Goal: Task Accomplishment & Management: Manage account settings

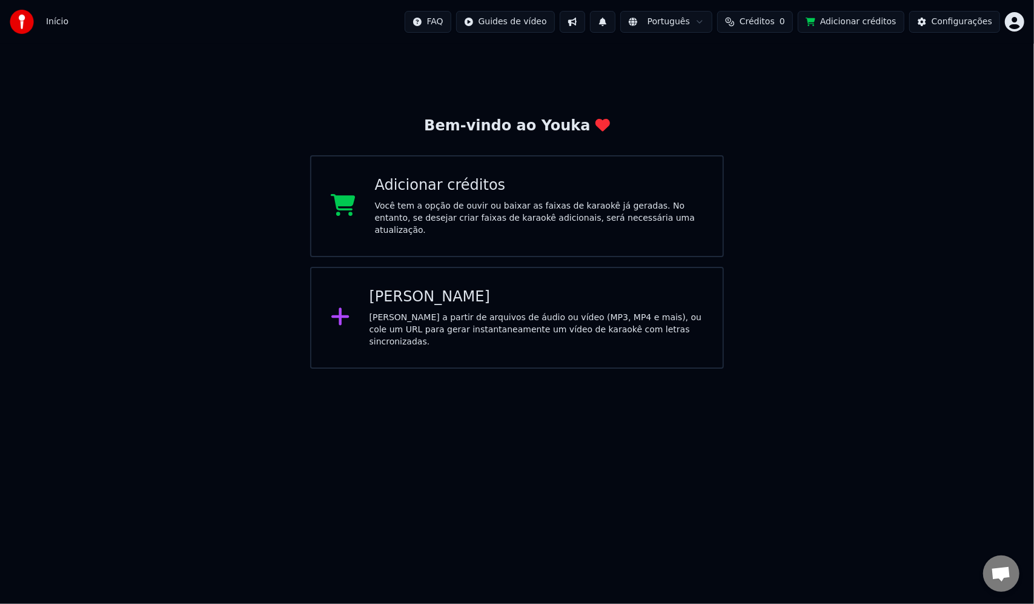
click at [765, 18] on span "Créditos" at bounding box center [757, 22] width 35 height 12
click at [773, 95] on button "Atualizar" at bounding box center [770, 91] width 68 height 22
click at [836, 175] on div "Bem-vindo ao Youka Adicionar créditos Você tem a opção de ouvir ou baixar as fa…" at bounding box center [517, 206] width 1034 height 325
click at [768, 19] on span "Créditos" at bounding box center [757, 22] width 35 height 12
click at [764, 91] on button "Atualizar" at bounding box center [770, 91] width 68 height 22
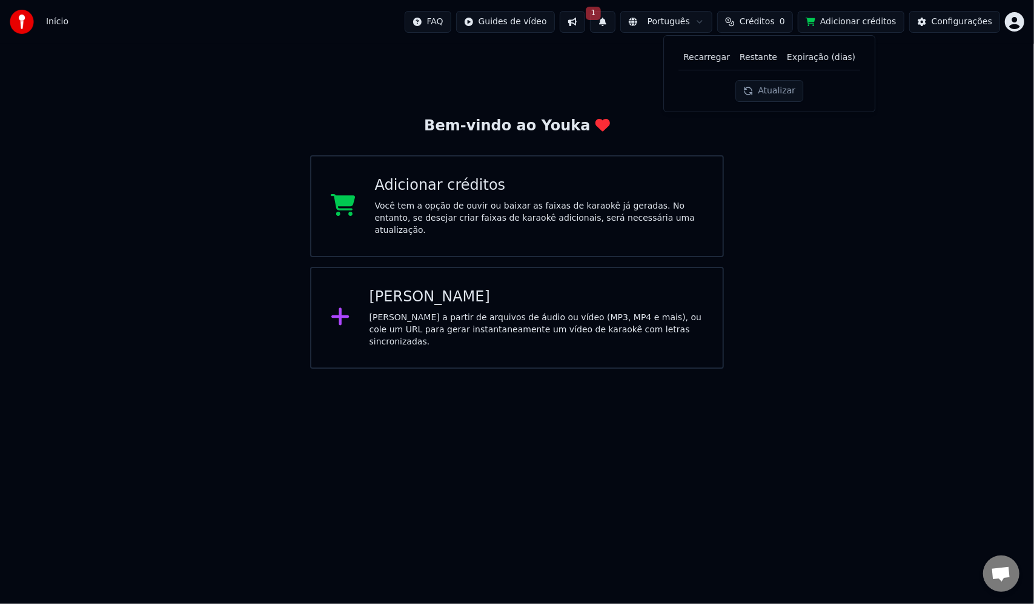
click at [616, 23] on button "1" at bounding box center [602, 22] width 25 height 22
click at [710, 61] on button "Atualizar" at bounding box center [707, 60] width 58 height 22
click at [769, 15] on button "Créditos 0" at bounding box center [755, 22] width 76 height 22
click at [776, 92] on button "Atualizar" at bounding box center [770, 91] width 68 height 22
click at [916, 121] on div "Bem-vindo ao Youka Adicionar créditos Você tem a opção de ouvir ou baixar as fa…" at bounding box center [517, 206] width 1034 height 325
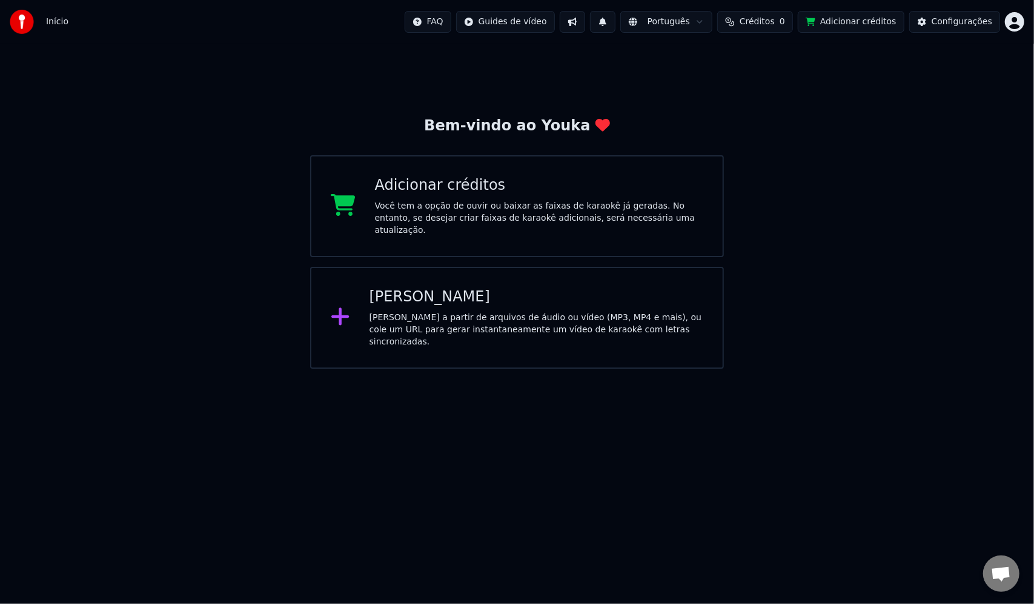
click at [55, 18] on span "Início" at bounding box center [57, 22] width 22 height 12
click at [407, 211] on div "Você tem a opção de ouvir ou baixar as faixas de karaokê já geradas. No entanto…" at bounding box center [539, 218] width 328 height 36
click at [469, 302] on div "[PERSON_NAME]" at bounding box center [537, 296] width 334 height 19
click at [1020, 25] on html "Início FAQ Guides de vídeo Português Créditos 0 Adicionar créditos Configuraçõe…" at bounding box center [517, 184] width 1034 height 368
click at [864, 368] on html "Início FAQ Guides de vídeo Português Créditos 0 Adicionar créditos Configuraçõe…" at bounding box center [517, 184] width 1034 height 368
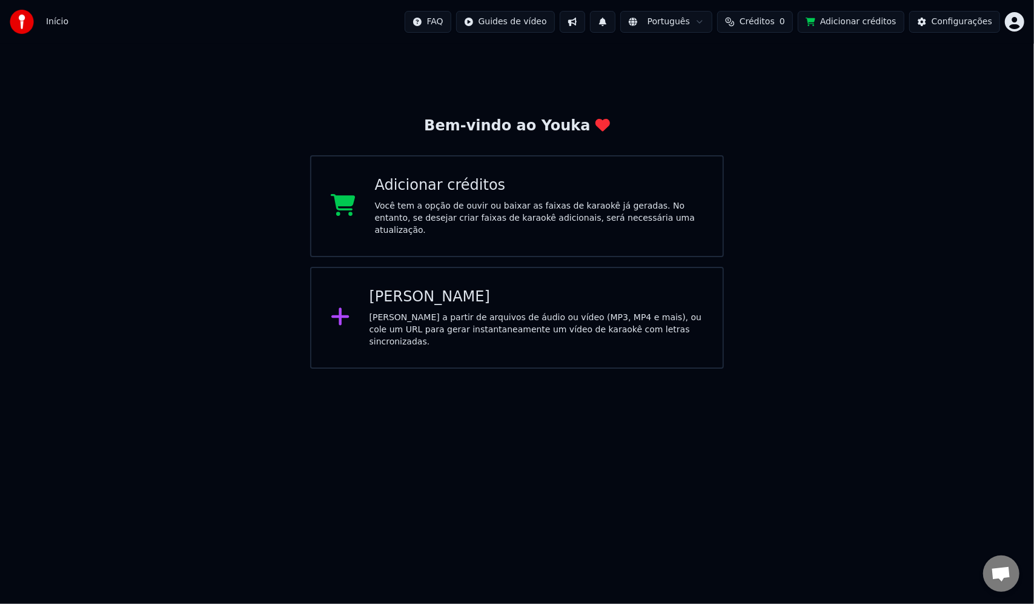
click at [1005, 577] on span "Conversa aberta" at bounding box center [1001, 574] width 20 height 17
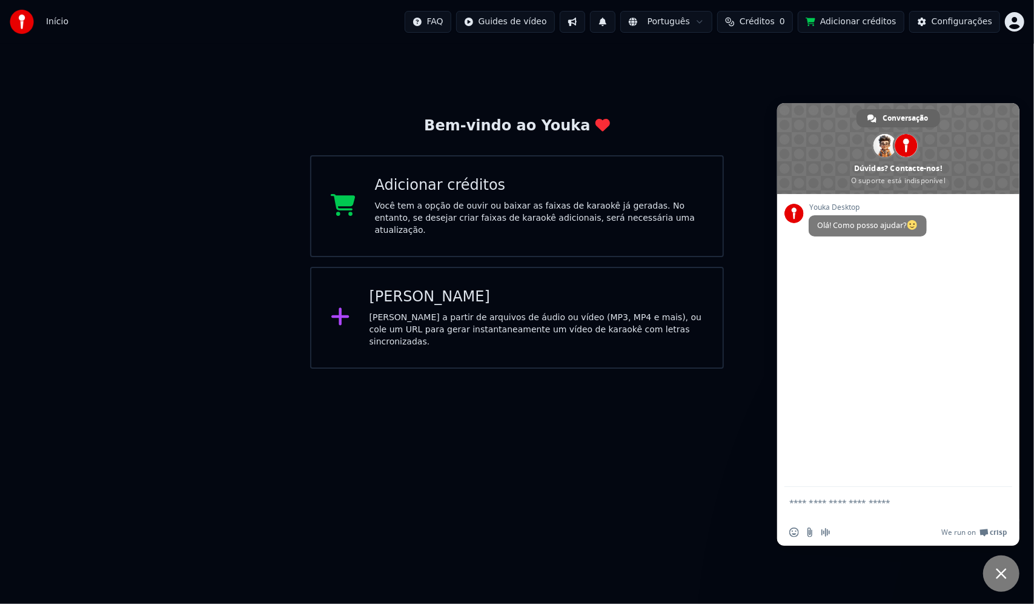
click at [662, 368] on html "Início FAQ Guides de vídeo Português Créditos 0 Adicionar créditos Configuraçõe…" at bounding box center [517, 184] width 1034 height 368
click at [1003, 569] on span "Bate-papo próximo" at bounding box center [1001, 573] width 11 height 11
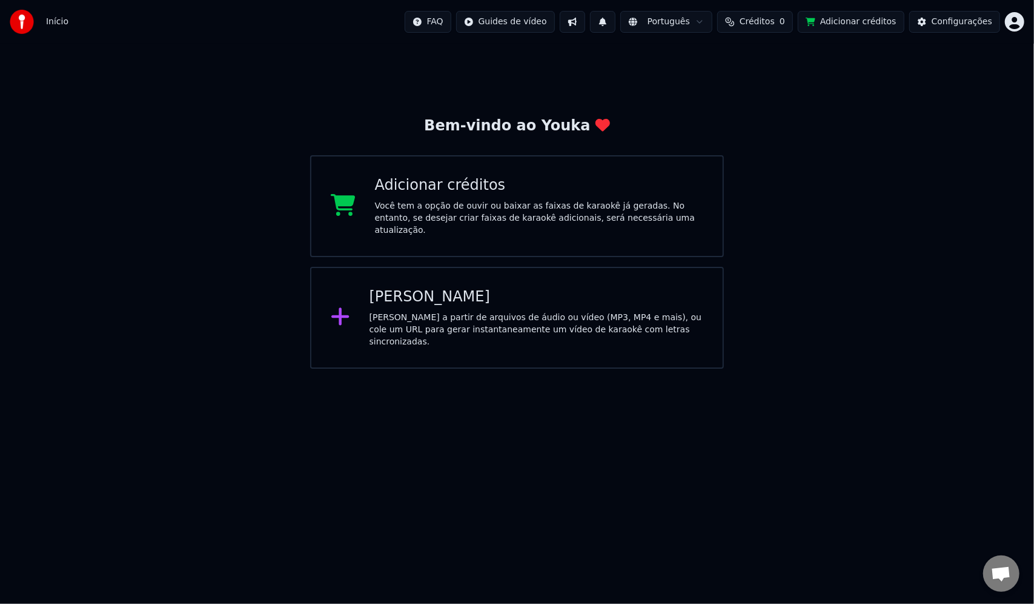
click at [51, 22] on span "Início" at bounding box center [57, 22] width 22 height 12
click at [63, 16] on span "Início" at bounding box center [57, 22] width 22 height 12
click at [58, 21] on span "Início" at bounding box center [57, 22] width 22 height 12
click at [533, 23] on html "Início FAQ Guides de vídeo Português Créditos 0 Adicionar créditos Configuraçõe…" at bounding box center [517, 184] width 1034 height 368
click at [516, 52] on div "Guia de início rápido" at bounding box center [539, 47] width 143 height 19
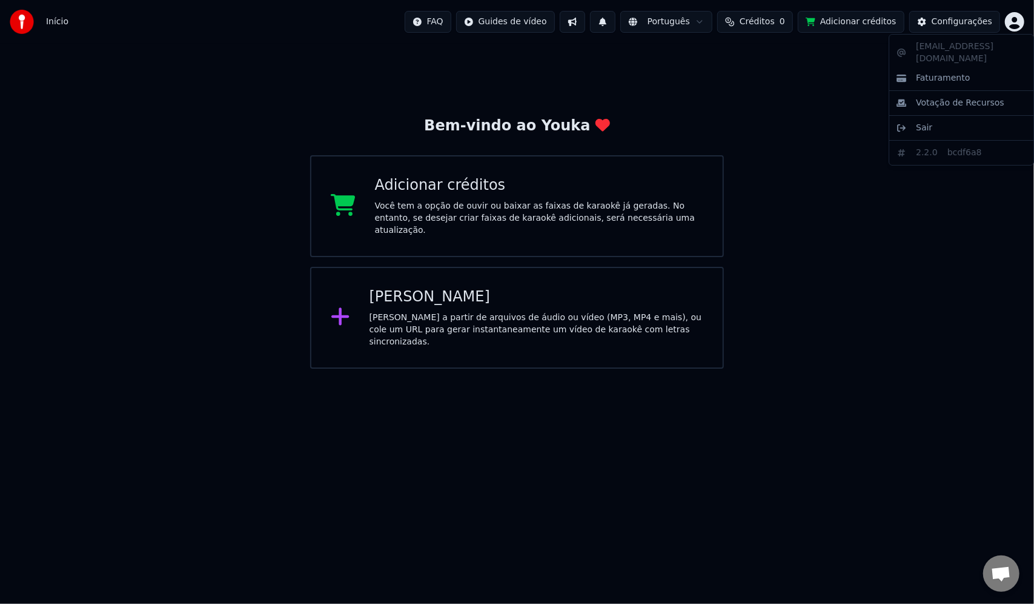
click at [1014, 15] on html "Início FAQ Guides de vídeo Português Créditos 0 Adicionar créditos Configuraçõe…" at bounding box center [517, 184] width 1034 height 368
click at [549, 368] on html "Início FAQ Guides de vídeo Português Créditos 0 Adicionar créditos Configuraçõe…" at bounding box center [517, 184] width 1034 height 368
click at [56, 20] on span "Início" at bounding box center [57, 22] width 22 height 12
click at [22, 21] on img at bounding box center [22, 22] width 24 height 24
click at [41, 120] on div "Bem-vindo ao Youka Adicionar créditos Você tem a opção de ouvir ou baixar as fa…" at bounding box center [517, 206] width 1034 height 325
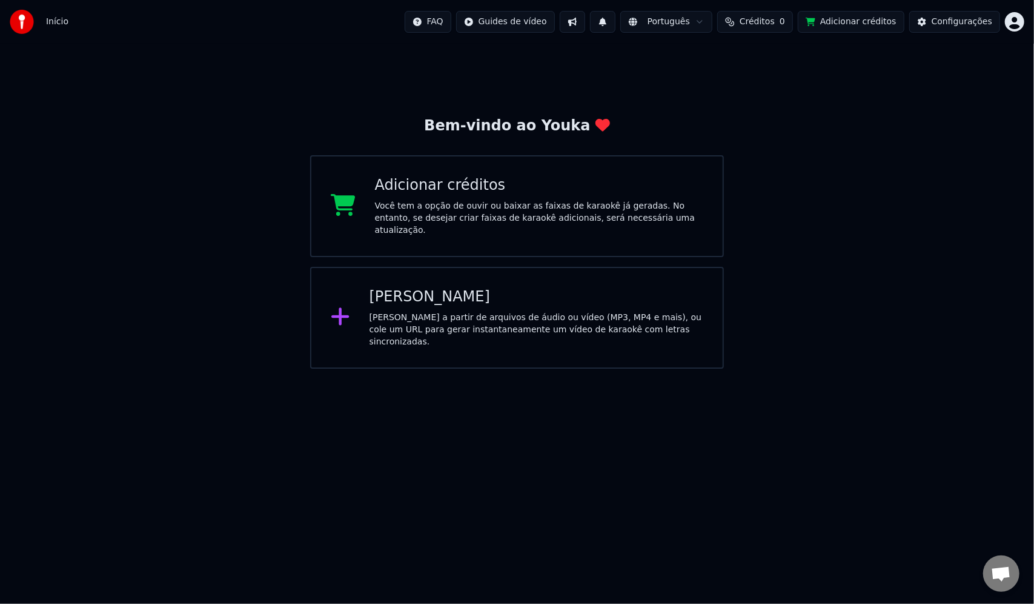
click at [431, 327] on div "[PERSON_NAME] a partir de arquivos de áudio ou vídeo (MP3, MP4 e mais), ou cole…" at bounding box center [537, 329] width 334 height 36
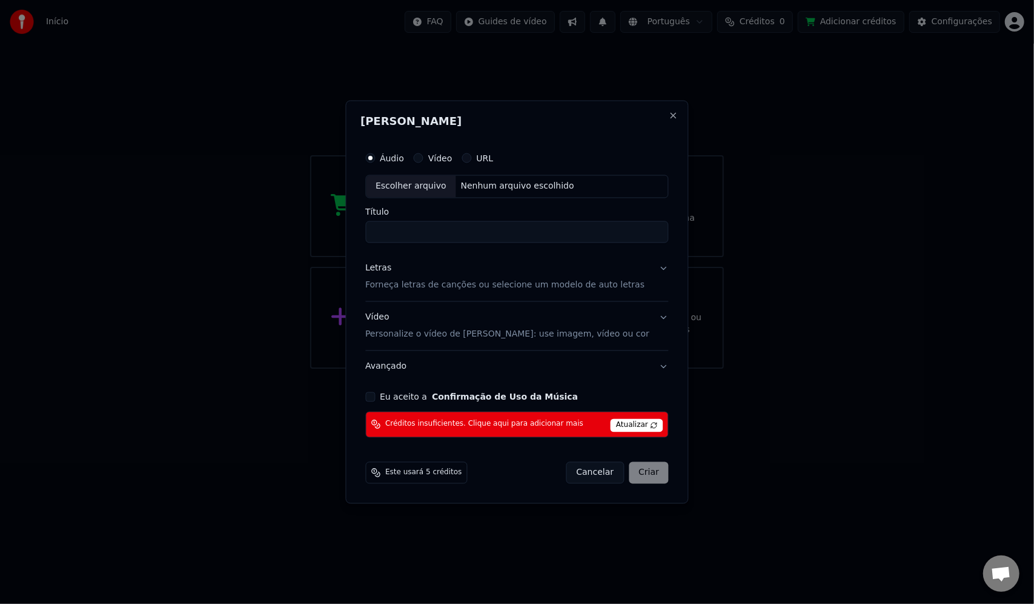
click at [393, 319] on div "Vídeo Personalize o vídeo de karaokê: use imagem, vídeo ou cor" at bounding box center [507, 325] width 284 height 29
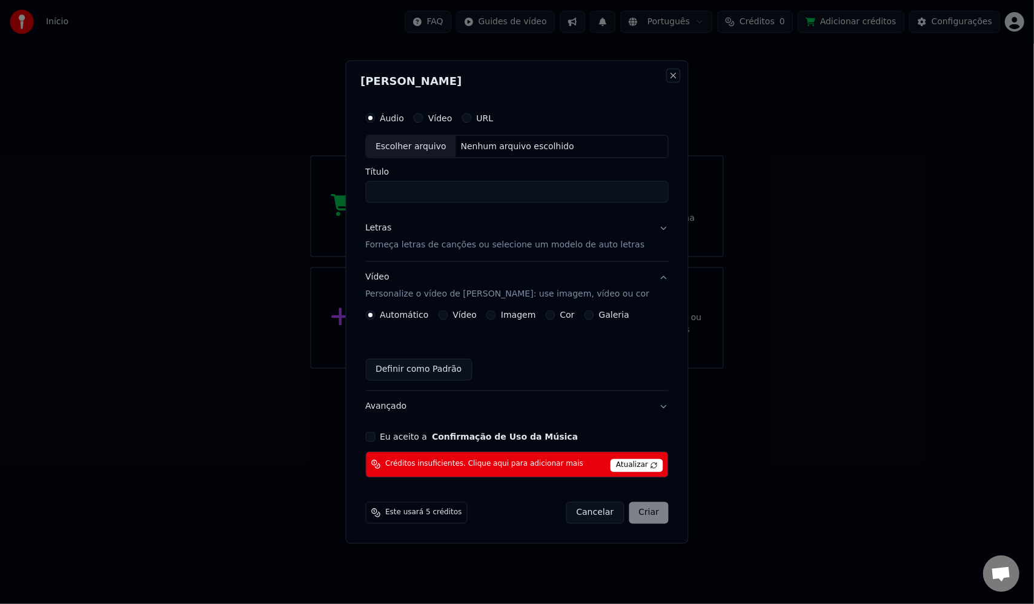
click at [669, 80] on button "Close" at bounding box center [674, 76] width 10 height 10
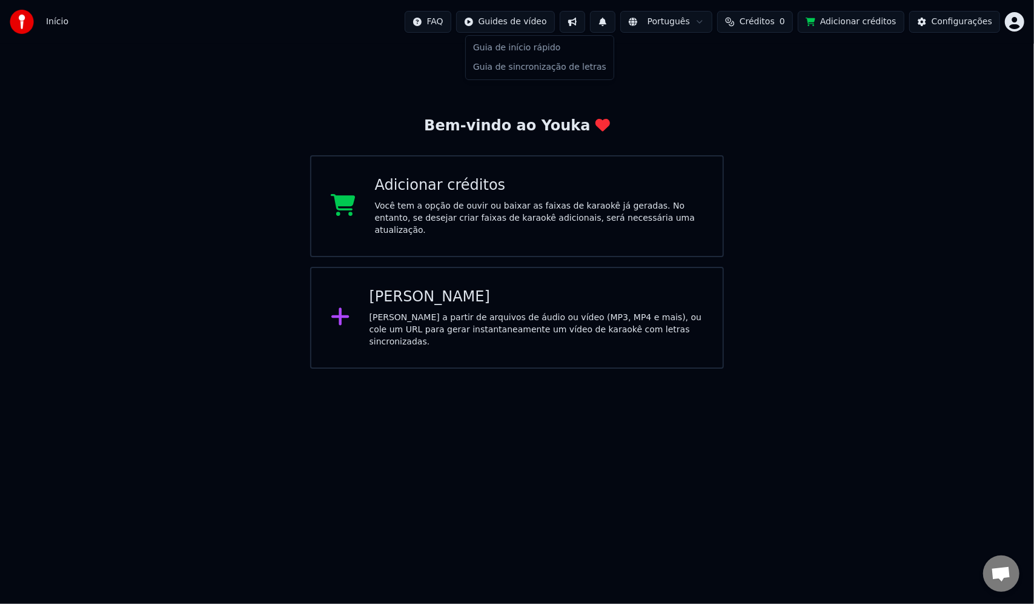
click at [540, 24] on html "Início FAQ Guides de vídeo Português Créditos 0 Adicionar créditos Configuraçõe…" at bounding box center [517, 184] width 1034 height 368
click at [1017, 22] on html "Início FAQ Guides de vídeo Português Créditos 0 Adicionar créditos Configuraçõe…" at bounding box center [517, 184] width 1034 height 368
click at [60, 21] on html "Início FAQ Guides de vídeo Português Créditos 0 Adicionar créditos Configuraçõe…" at bounding box center [517, 184] width 1034 height 368
click at [21, 21] on img at bounding box center [22, 22] width 24 height 24
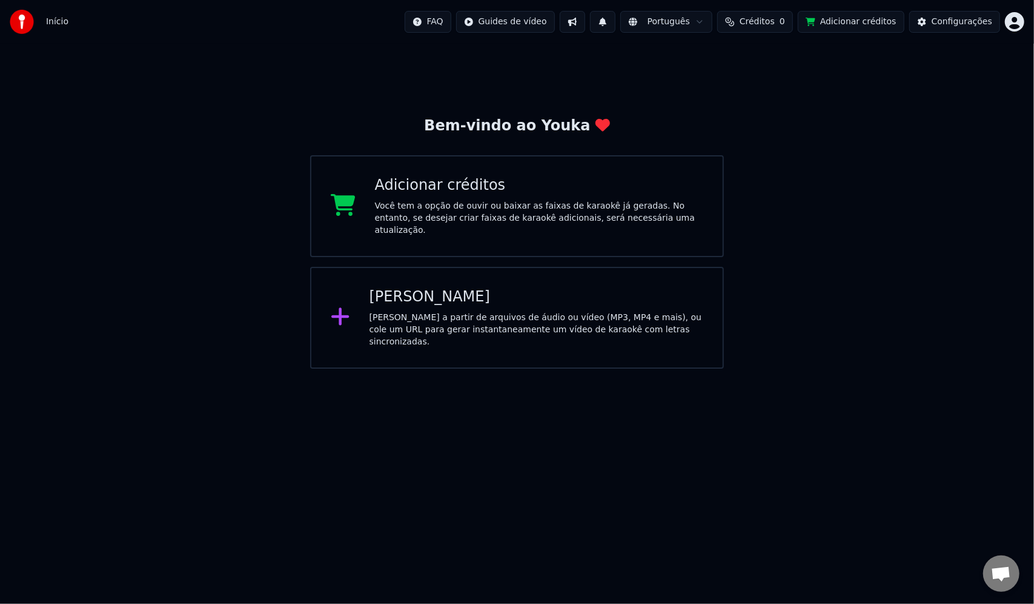
drag, startPoint x: 8, startPoint y: 0, endPoint x: 414, endPoint y: 99, distance: 417.2
click at [414, 99] on div "Bem-vindo ao Youka Adicionar créditos Você tem a opção de ouvir ou baixar as fa…" at bounding box center [517, 206] width 1034 height 325
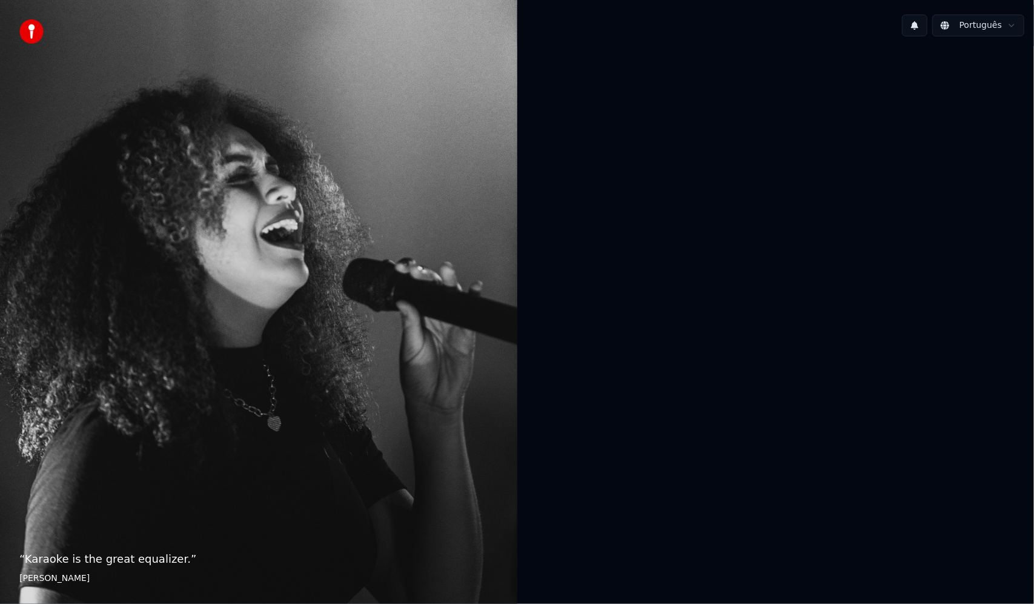
click at [534, 245] on div at bounding box center [775, 300] width 517 height 509
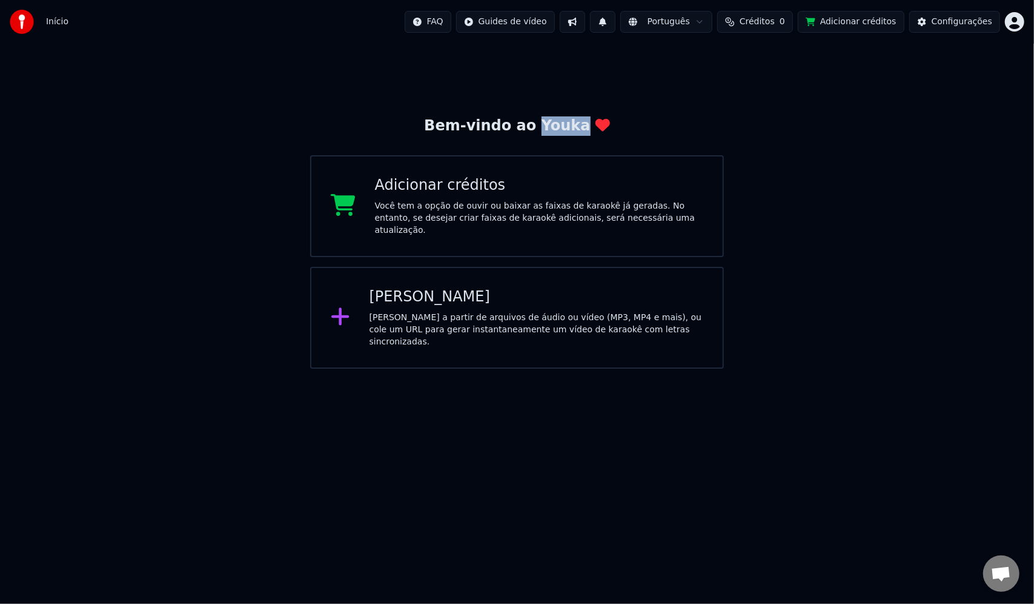
drag, startPoint x: 574, startPoint y: 121, endPoint x: 539, endPoint y: 121, distance: 35.2
click at [539, 121] on div "Bem-vindo ao Youka" at bounding box center [516, 125] width 185 height 19
copy div "Youka"
click at [73, 324] on div "Bem-vindo ao Youka Adicionar créditos Você tem a opção de ouvir ou baixar as fa…" at bounding box center [517, 206] width 1034 height 325
click at [738, 47] on div "Bem-vindo ao Youka Adicionar créditos Você tem a opção de ouvir ou baixar as fa…" at bounding box center [517, 206] width 1034 height 325
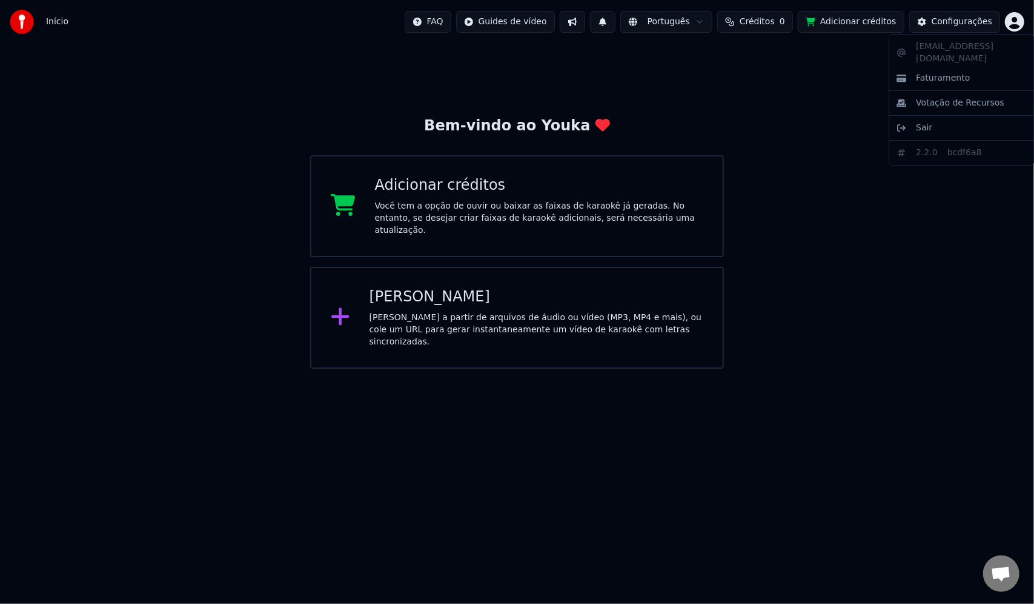
click at [1014, 25] on html "Início FAQ Guides de vídeo Português Créditos 0 Adicionar créditos Configuraçõe…" at bounding box center [517, 184] width 1034 height 368
click at [960, 97] on span "Votação de Recursos" at bounding box center [960, 103] width 88 height 12
click at [1016, 32] on div "FAQ Guides de vídeo Português Créditos 0 Adicionar créditos Configurações" at bounding box center [715, 22] width 620 height 22
click at [1016, 28] on html "Início FAQ Guides de vídeo Português Créditos 0 Adicionar créditos Configuraçõe…" at bounding box center [517, 184] width 1034 height 368
click at [1017, 18] on html "Início FAQ Guides de vídeo Português Créditos 0 Adicionar créditos Configuraçõe…" at bounding box center [517, 184] width 1034 height 368
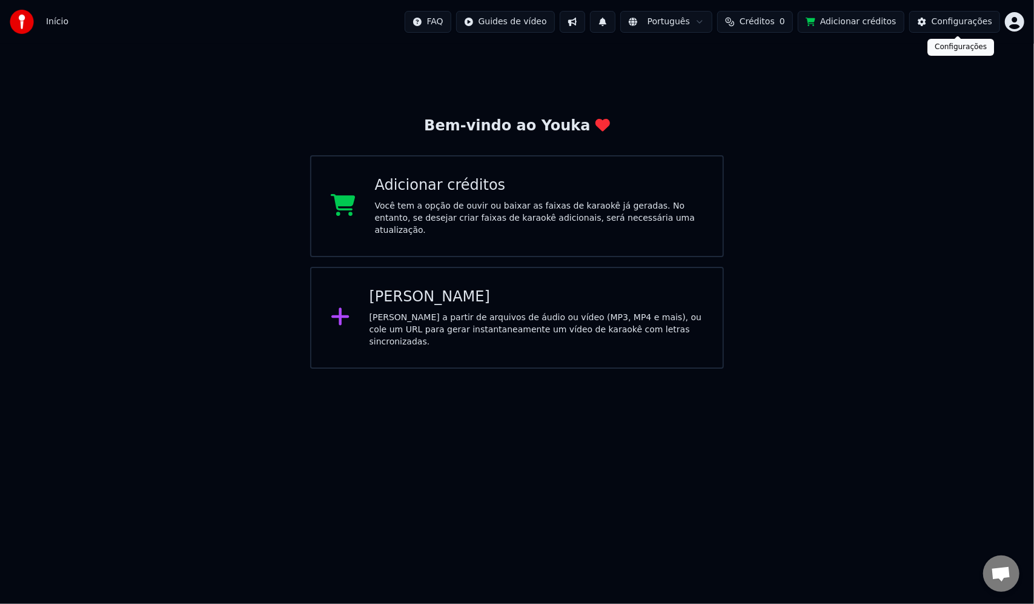
click at [967, 22] on div "Configurações" at bounding box center [962, 22] width 61 height 12
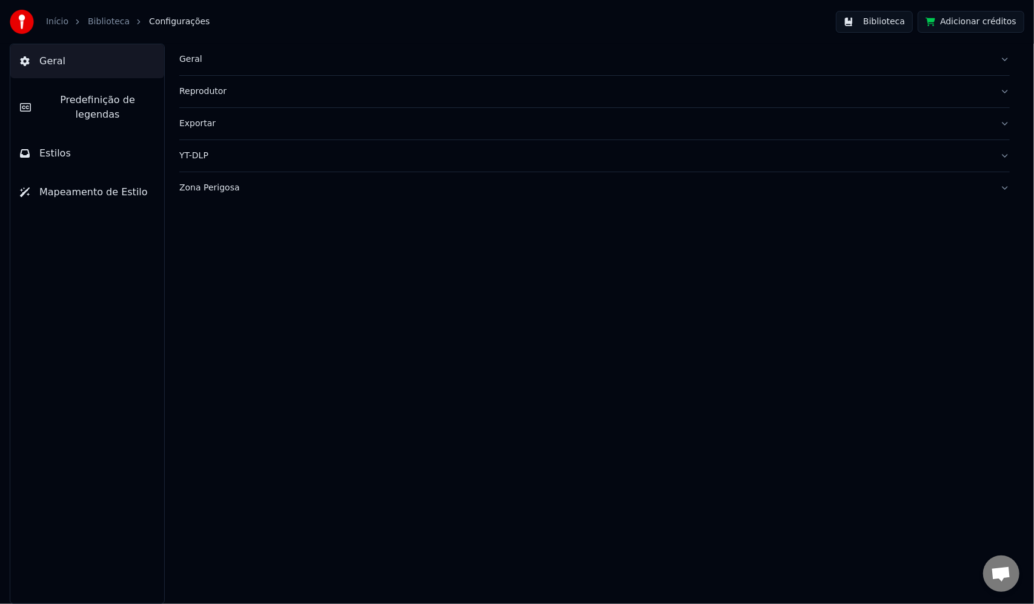
click at [188, 62] on div "Geral" at bounding box center [584, 59] width 811 height 12
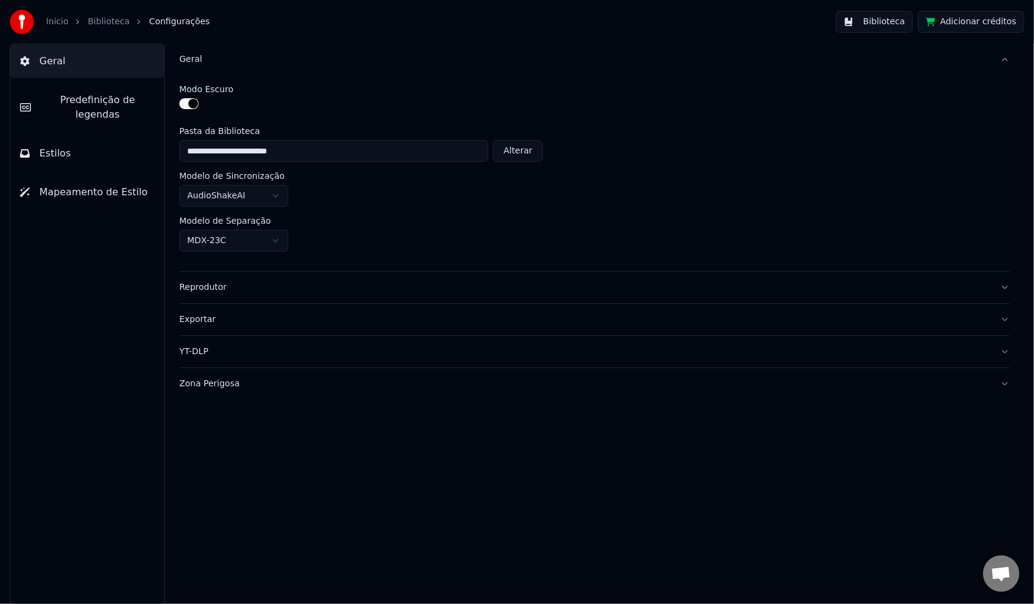
click at [97, 105] on span "Predefinição de legendas" at bounding box center [98, 107] width 114 height 29
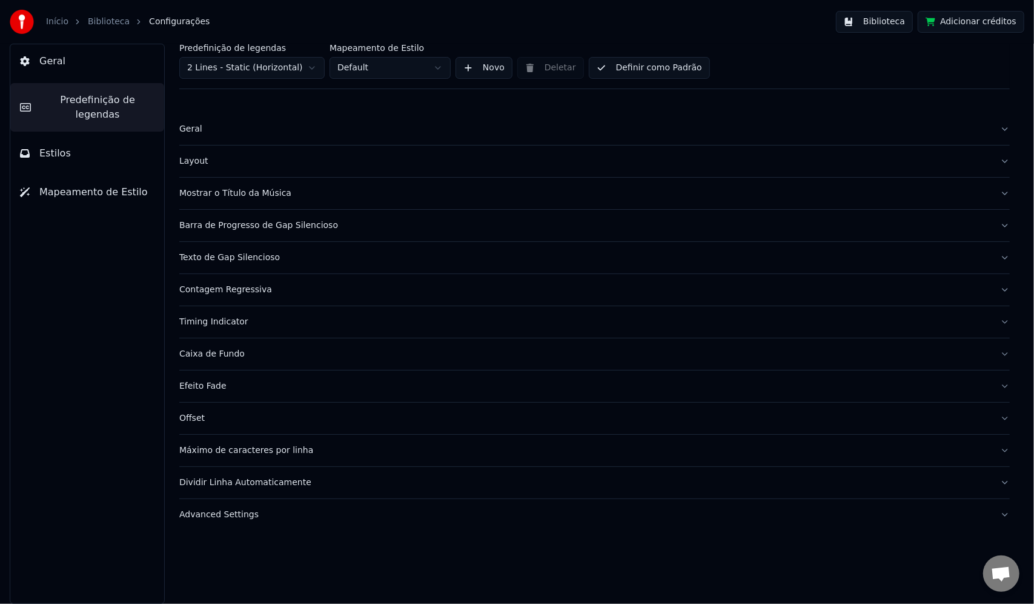
click at [57, 146] on span "Estilos" at bounding box center [55, 153] width 32 height 15
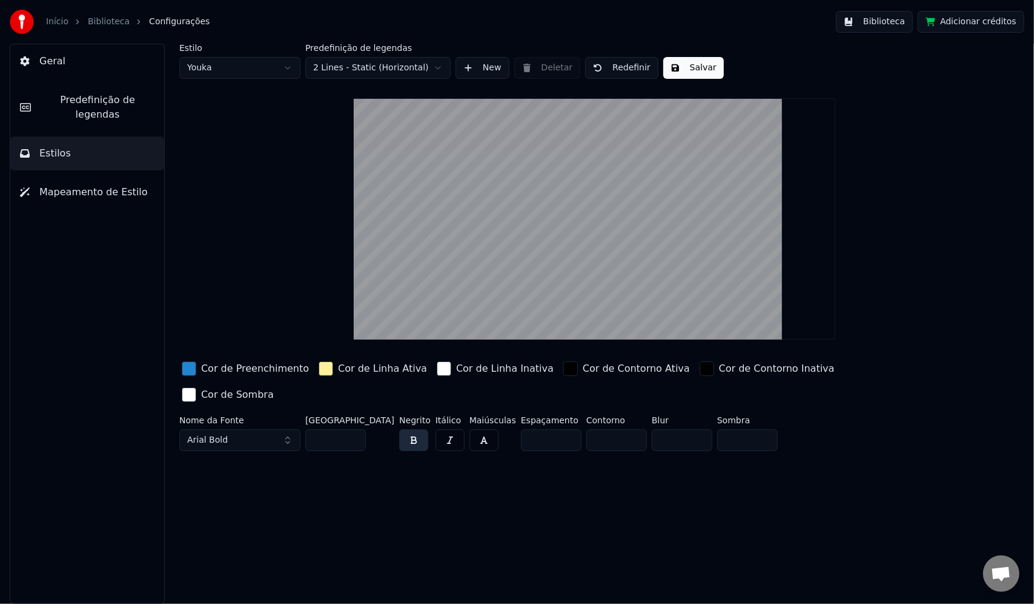
click at [61, 22] on link "Início" at bounding box center [57, 22] width 22 height 12
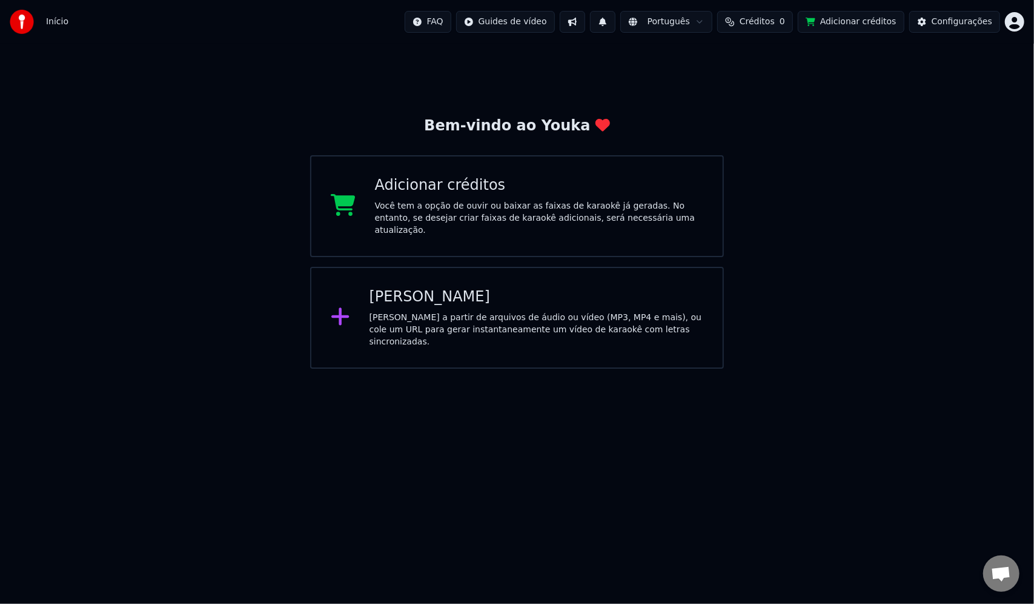
click at [480, 224] on div "Você tem a opção de ouvir ou baixar as faixas de karaokê já geradas. No entanto…" at bounding box center [539, 218] width 328 height 36
